Goal: Find specific page/section: Find specific page/section

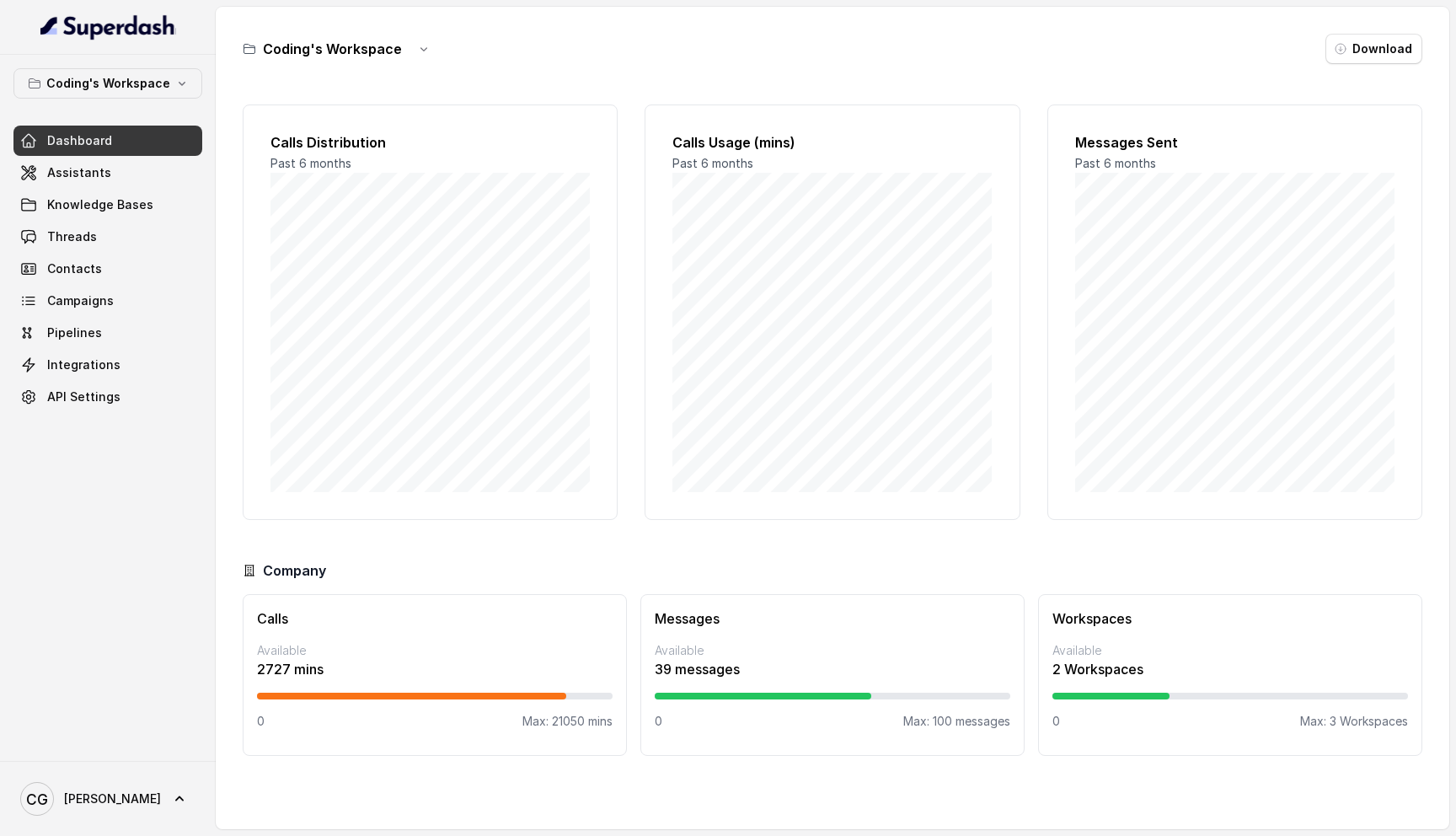
click at [110, 252] on div "Dashboard Assistants Knowledge Bases Threads Contacts Campaigns Pipelines Integ…" at bounding box center [108, 269] width 189 height 287
click at [112, 243] on link "Threads" at bounding box center [108, 236] width 189 height 30
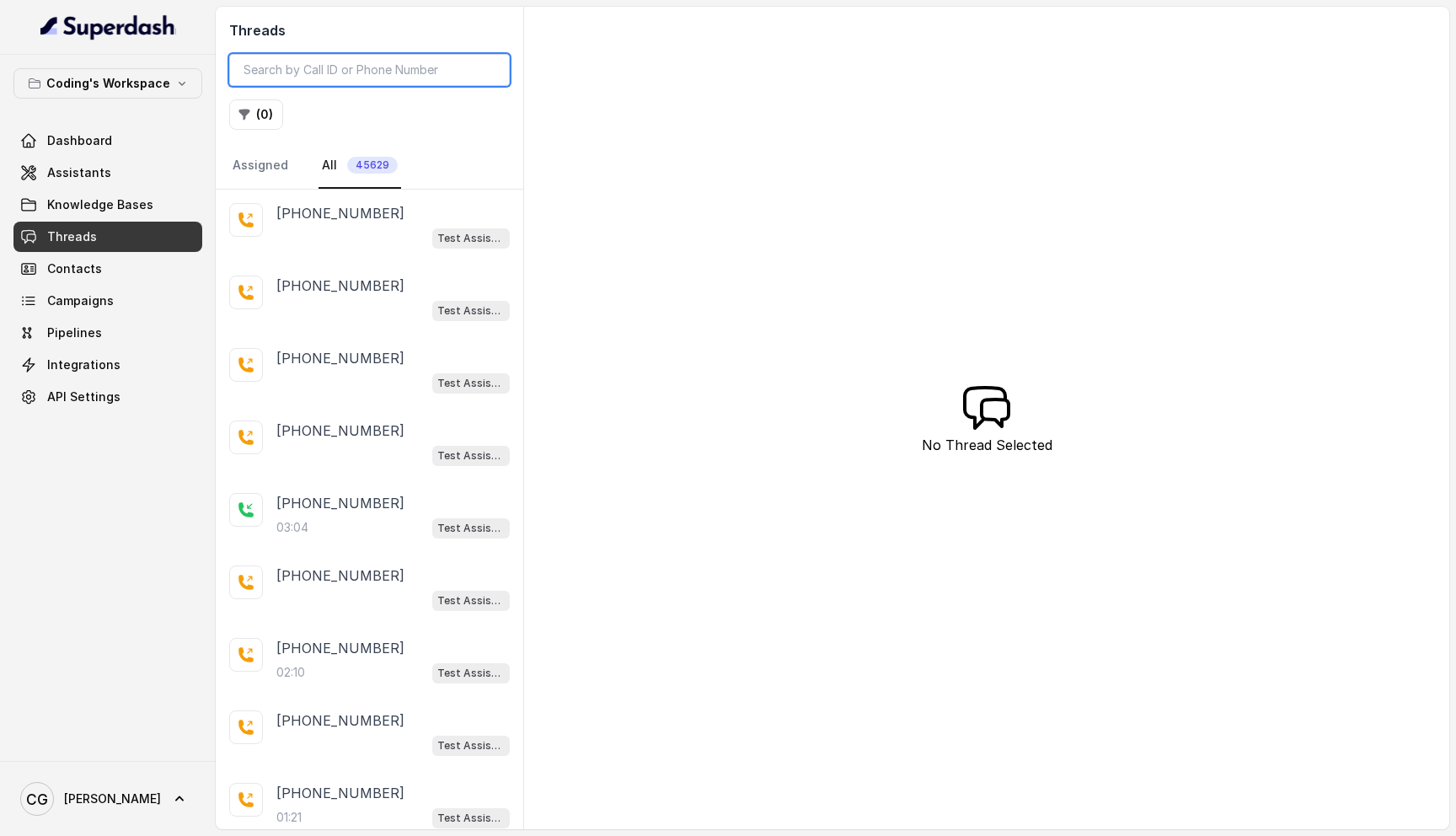
click at [398, 61] on input "search" at bounding box center [369, 70] width 281 height 32
paste input "7839630081"
type input "7839630081"
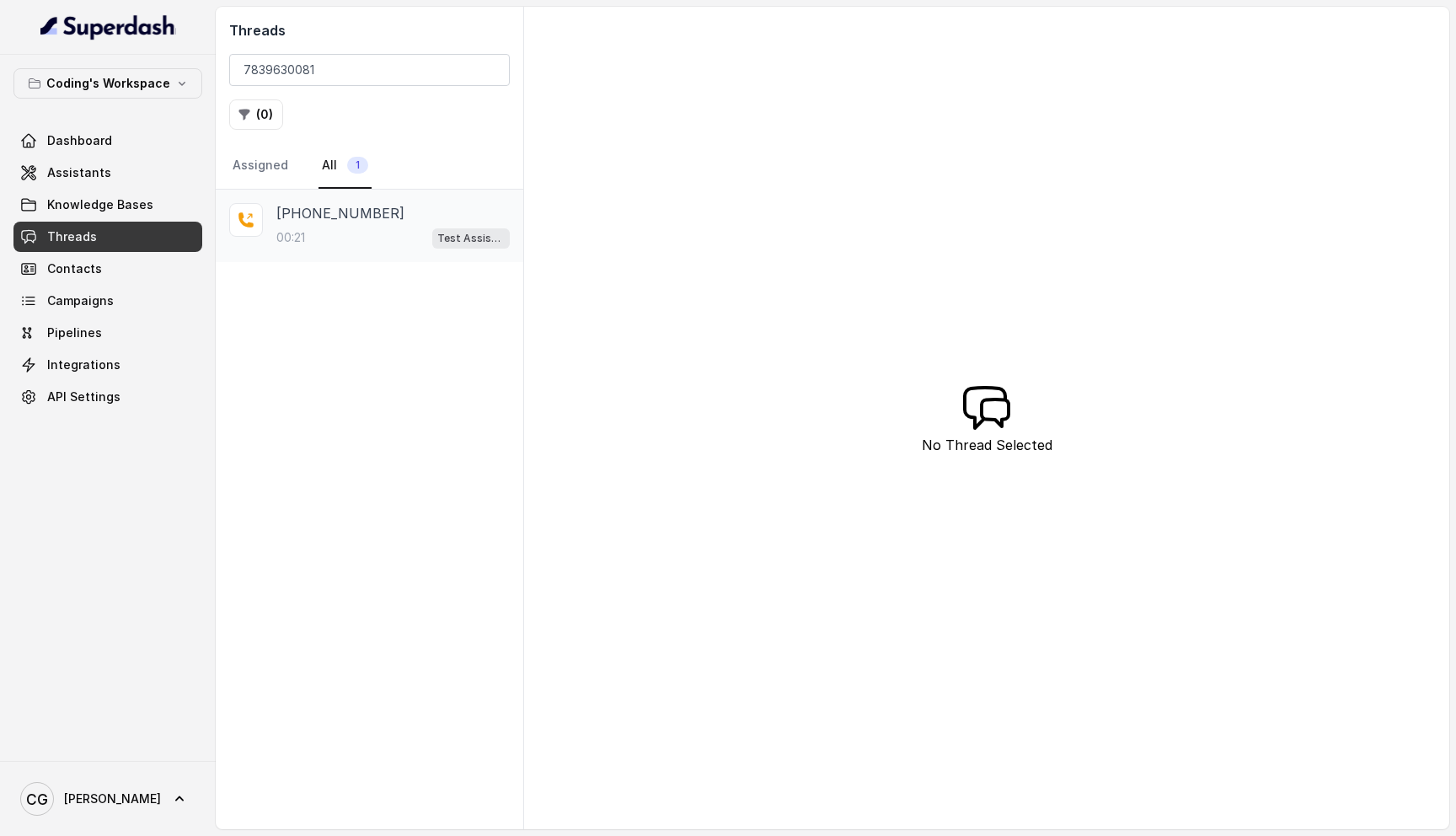
click at [355, 231] on div "00:21 Test Assistant-3" at bounding box center [392, 237] width 234 height 22
